Goal: Answer question/provide support

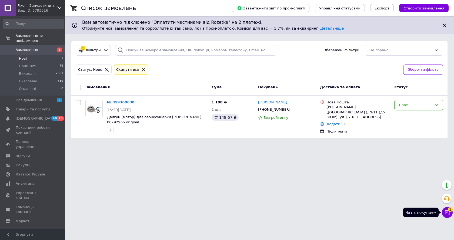
click at [447, 211] on icon at bounding box center [447, 213] width 5 height 5
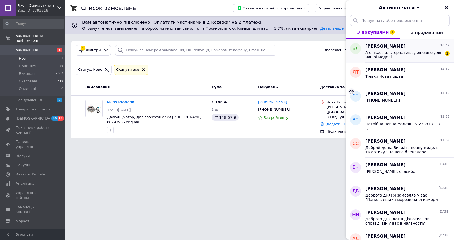
click at [388, 47] on div "[PERSON_NAME] 16:49" at bounding box center [407, 46] width 84 height 6
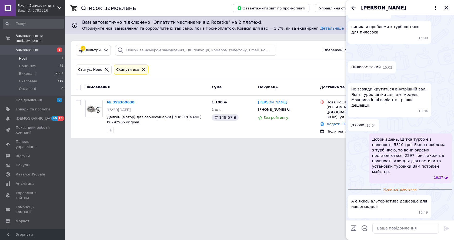
scroll to position [215, 0]
click at [384, 232] on textarea at bounding box center [405, 228] width 66 height 11
click at [400, 228] on textarea "на жаль, ми не маэмо" at bounding box center [400, 228] width 77 height 11
type textarea "на жаль, ми не маємо"
click at [448, 228] on icon at bounding box center [446, 228] width 5 height 5
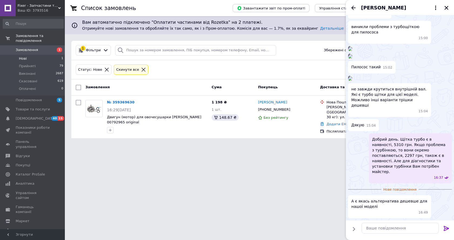
scroll to position [219, 0]
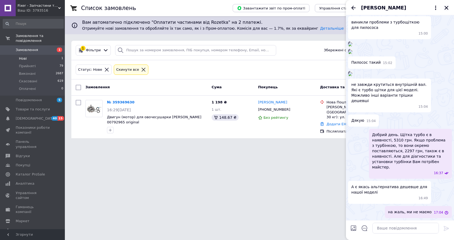
click at [447, 8] on icon "Закрити" at bounding box center [447, 8] width 4 height 4
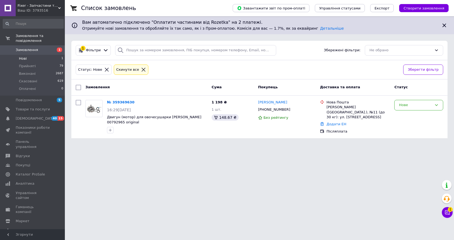
click at [21, 56] on span "Нові" at bounding box center [23, 58] width 8 height 5
